Goal: Entertainment & Leisure: Browse casually

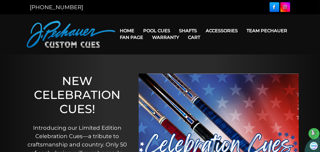
click at [131, 31] on link "Fan Page" at bounding box center [131, 37] width 32 height 14
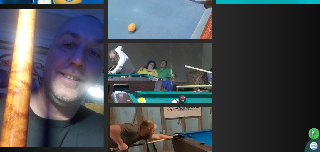
scroll to position [279, 0]
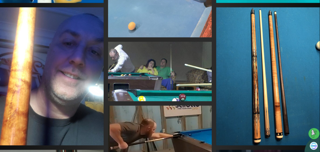
click at [277, 70] on img at bounding box center [268, 76] width 104 height 138
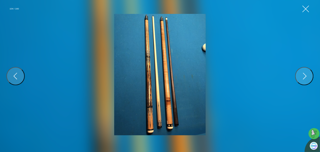
click at [162, 84] on img at bounding box center [159, 75] width 91 height 122
click at [167, 77] on img at bounding box center [159, 75] width 91 height 122
click at [250, 78] on div at bounding box center [160, 76] width 409 height 241
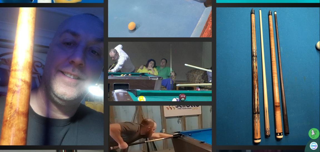
click at [238, 85] on img at bounding box center [268, 76] width 104 height 138
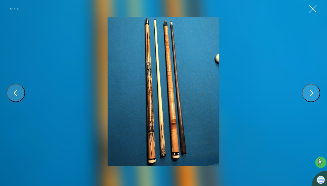
click at [314, 10] on button "Close Gallery" at bounding box center [313, 9] width 10 height 10
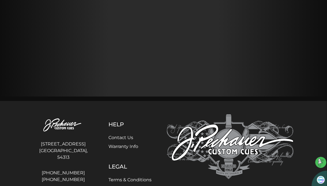
scroll to position [6897, 0]
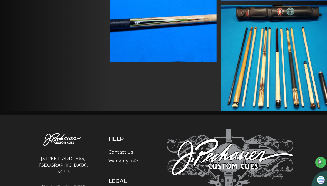
click at [257, 76] on img at bounding box center [274, 58] width 106 height 106
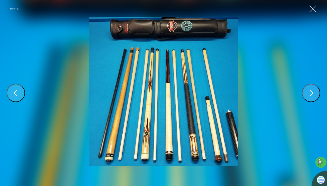
scroll to position [6479, 0]
click at [312, 9] on button "Close Gallery" at bounding box center [313, 9] width 10 height 10
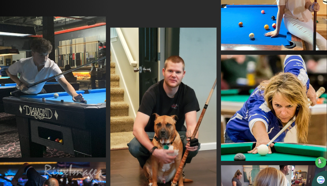
scroll to position [6367, 0]
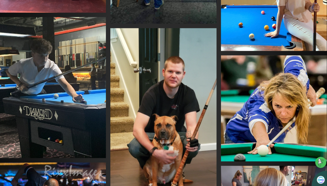
click at [185, 114] on img at bounding box center [163, 122] width 106 height 188
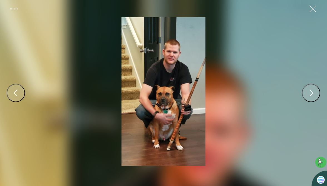
scroll to position [6451, 0]
click at [314, 10] on button "Close Gallery" at bounding box center [313, 9] width 10 height 10
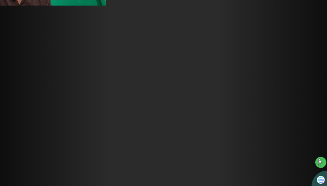
scroll to position [5222, 0]
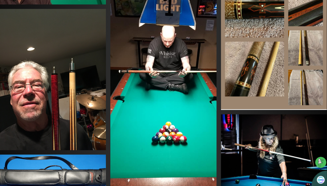
click at [173, 86] on img at bounding box center [163, 100] width 106 height 218
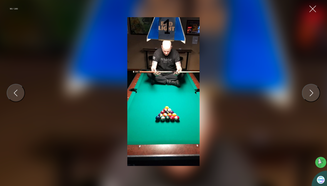
click at [177, 97] on img at bounding box center [163, 91] width 73 height 149
click at [176, 89] on img at bounding box center [163, 91] width 73 height 149
click at [175, 89] on img at bounding box center [163, 91] width 73 height 149
click at [312, 12] on button "Close Gallery" at bounding box center [313, 9] width 10 height 10
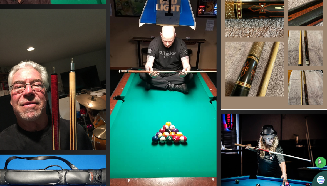
click at [179, 132] on img at bounding box center [163, 100] width 106 height 218
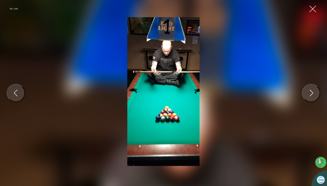
click at [179, 132] on img at bounding box center [163, 91] width 73 height 149
click at [311, 91] on div "Next" at bounding box center [311, 93] width 9 height 9
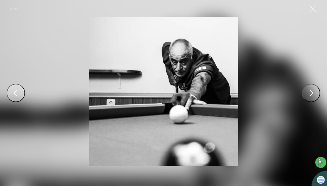
click at [16, 96] on div "Previous" at bounding box center [15, 93] width 9 height 9
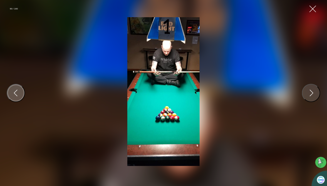
scroll to position [5305, 0]
click at [314, 7] on button "Close Gallery" at bounding box center [313, 9] width 10 height 10
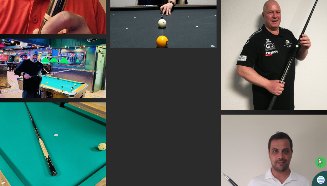
scroll to position [6062, 0]
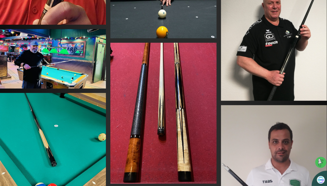
click at [58, 49] on img at bounding box center [53, 58] width 106 height 59
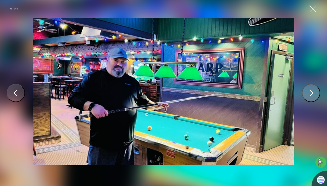
click at [160, 103] on img at bounding box center [164, 91] width 262 height 147
click at [314, 92] on div "Next" at bounding box center [311, 93] width 9 height 9
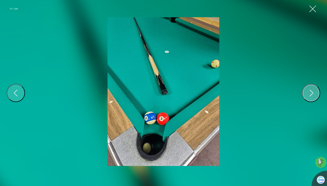
scroll to position [5928, 0]
click at [201, 97] on img at bounding box center [164, 91] width 112 height 149
click at [312, 93] on div "Next" at bounding box center [311, 93] width 9 height 9
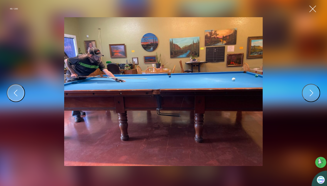
click at [18, 92] on div "Previous" at bounding box center [15, 93] width 9 height 9
